Goal: Information Seeking & Learning: Learn about a topic

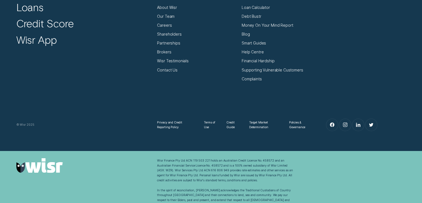
scroll to position [3089, 0]
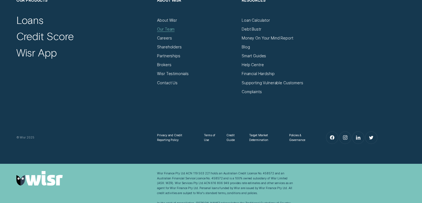
click at [171, 27] on div "Our Team" at bounding box center [165, 29] width 17 height 5
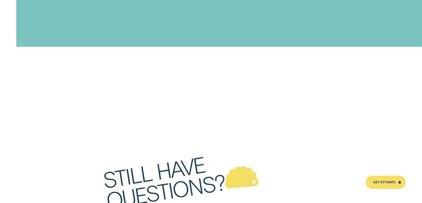
scroll to position [2334, 0]
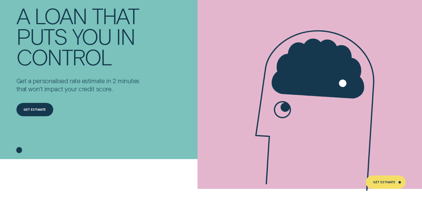
scroll to position [0, 0]
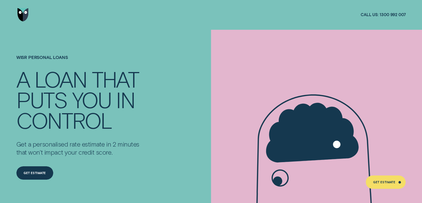
click at [22, 13] on img "Go to home page" at bounding box center [22, 14] width 11 height 13
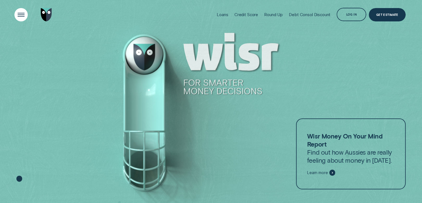
click at [22, 16] on div "Open Menu" at bounding box center [21, 14] width 19 height 19
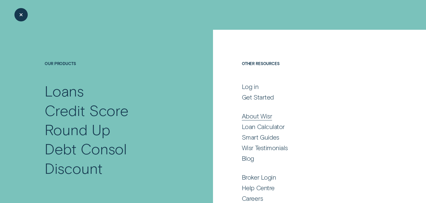
click at [258, 116] on div "About Wisr" at bounding box center [257, 116] width 30 height 8
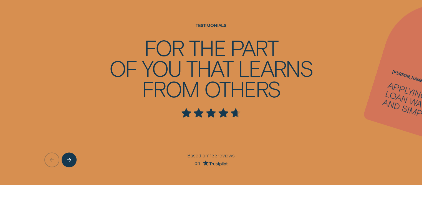
scroll to position [860, 0]
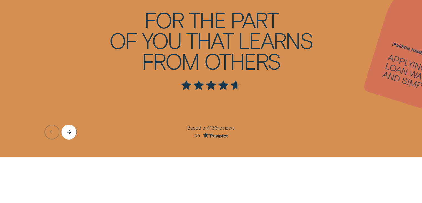
click at [71, 129] on icon "Next button" at bounding box center [69, 131] width 4 height 4
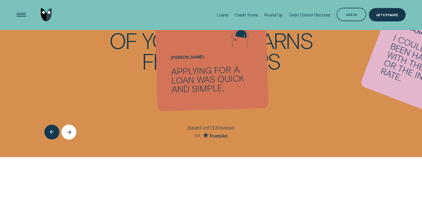
scroll to position [805, 0]
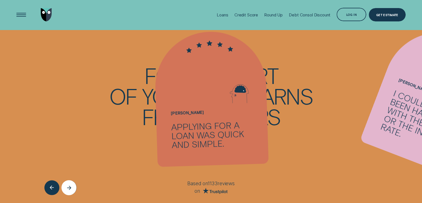
click at [69, 185] on icon "Next button" at bounding box center [69, 187] width 4 height 4
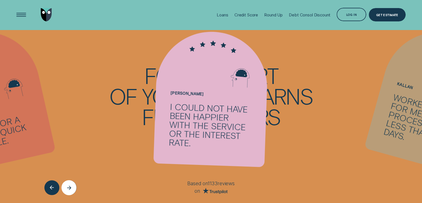
click at [69, 185] on icon "Next button" at bounding box center [69, 187] width 4 height 4
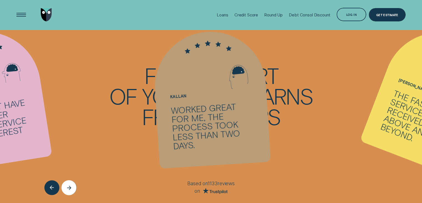
click at [69, 185] on icon "Next button" at bounding box center [69, 187] width 4 height 4
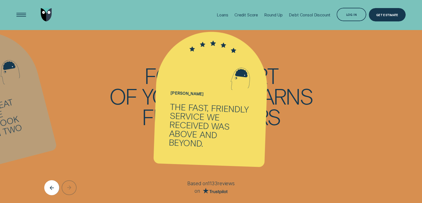
click at [51, 187] on icon "Previous button" at bounding box center [51, 187] width 3 height 0
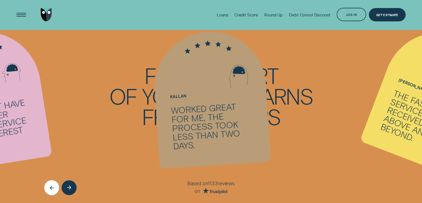
click at [51, 187] on icon "Previous button" at bounding box center [51, 187] width 3 height 0
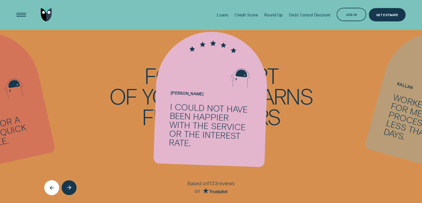
click at [51, 187] on icon "Previous button" at bounding box center [51, 187] width 3 height 0
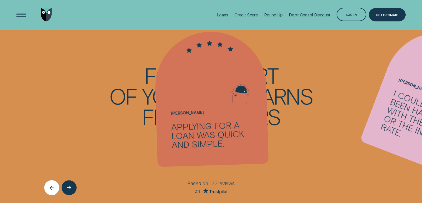
click at [51, 185] on icon "Previous button" at bounding box center [52, 187] width 4 height 4
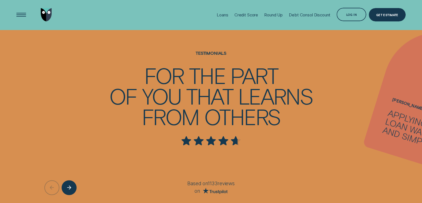
click at [51, 180] on div at bounding box center [69, 187] width 51 height 15
click at [17, 14] on div "Open Menu" at bounding box center [21, 14] width 19 height 19
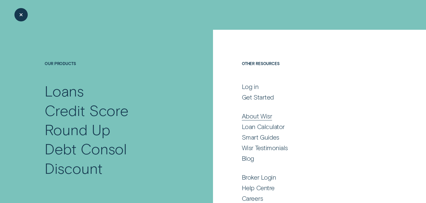
click at [263, 117] on div "About Wisr" at bounding box center [257, 116] width 30 height 8
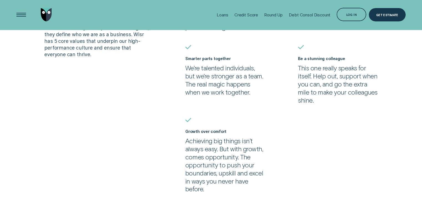
scroll to position [2026, 0]
